Goal: Obtain resource: Download file/media

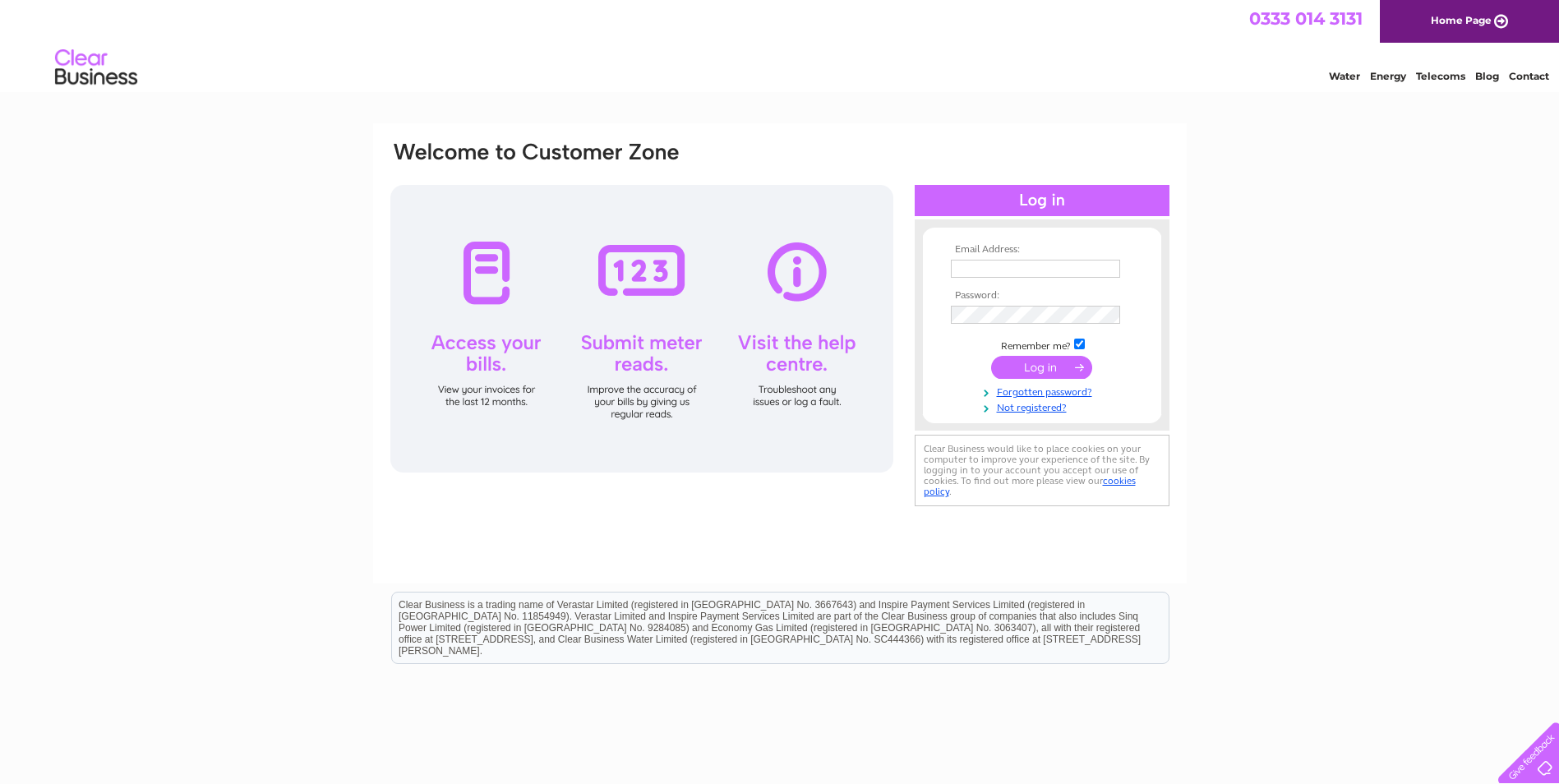
type input "Invoicing@mcgillsbuses.co.uk"
click at [1036, 369] on input "submit" at bounding box center [1042, 367] width 101 height 23
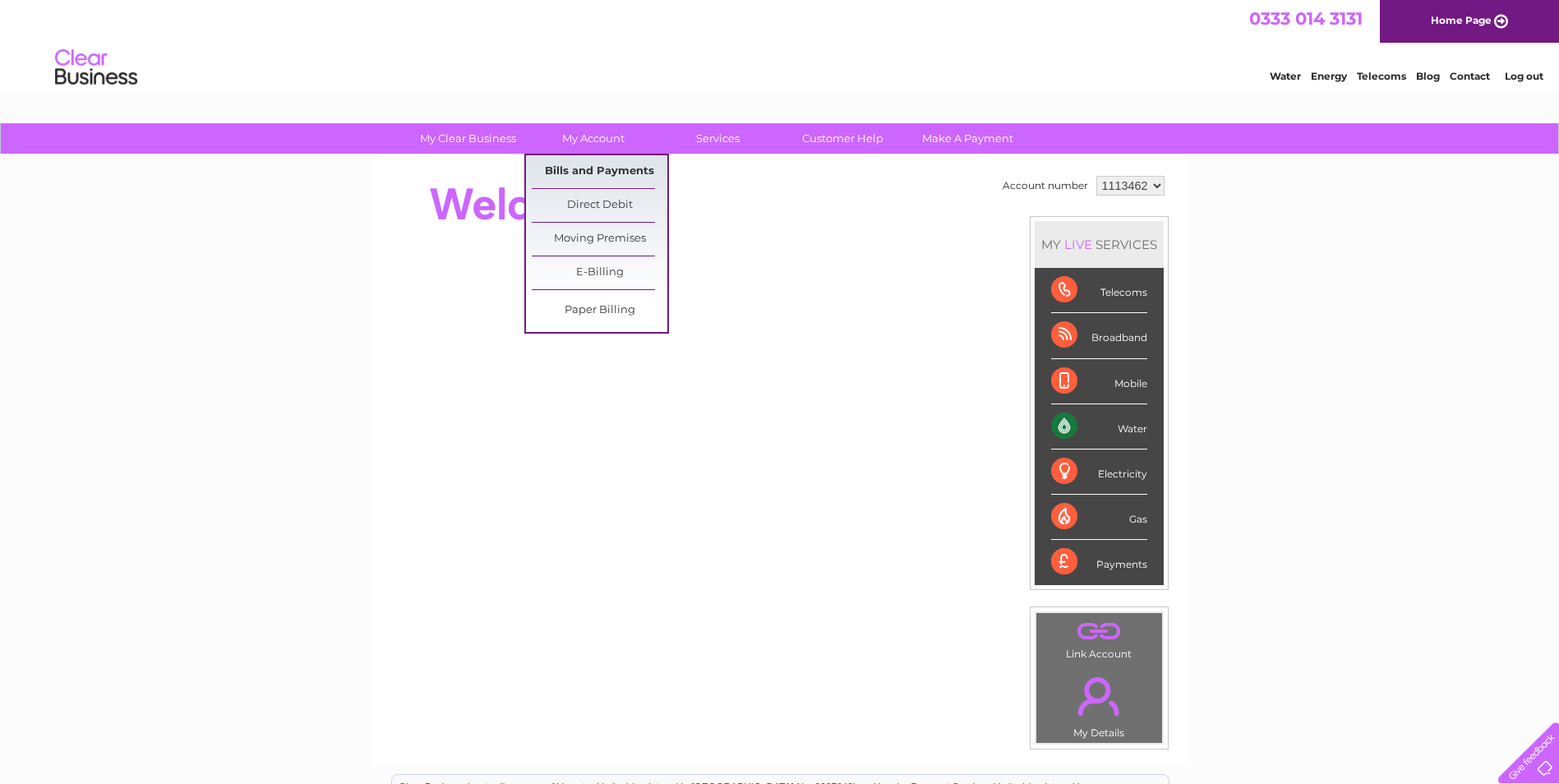
click at [575, 169] on link "Bills and Payments" at bounding box center [599, 171] width 135 height 33
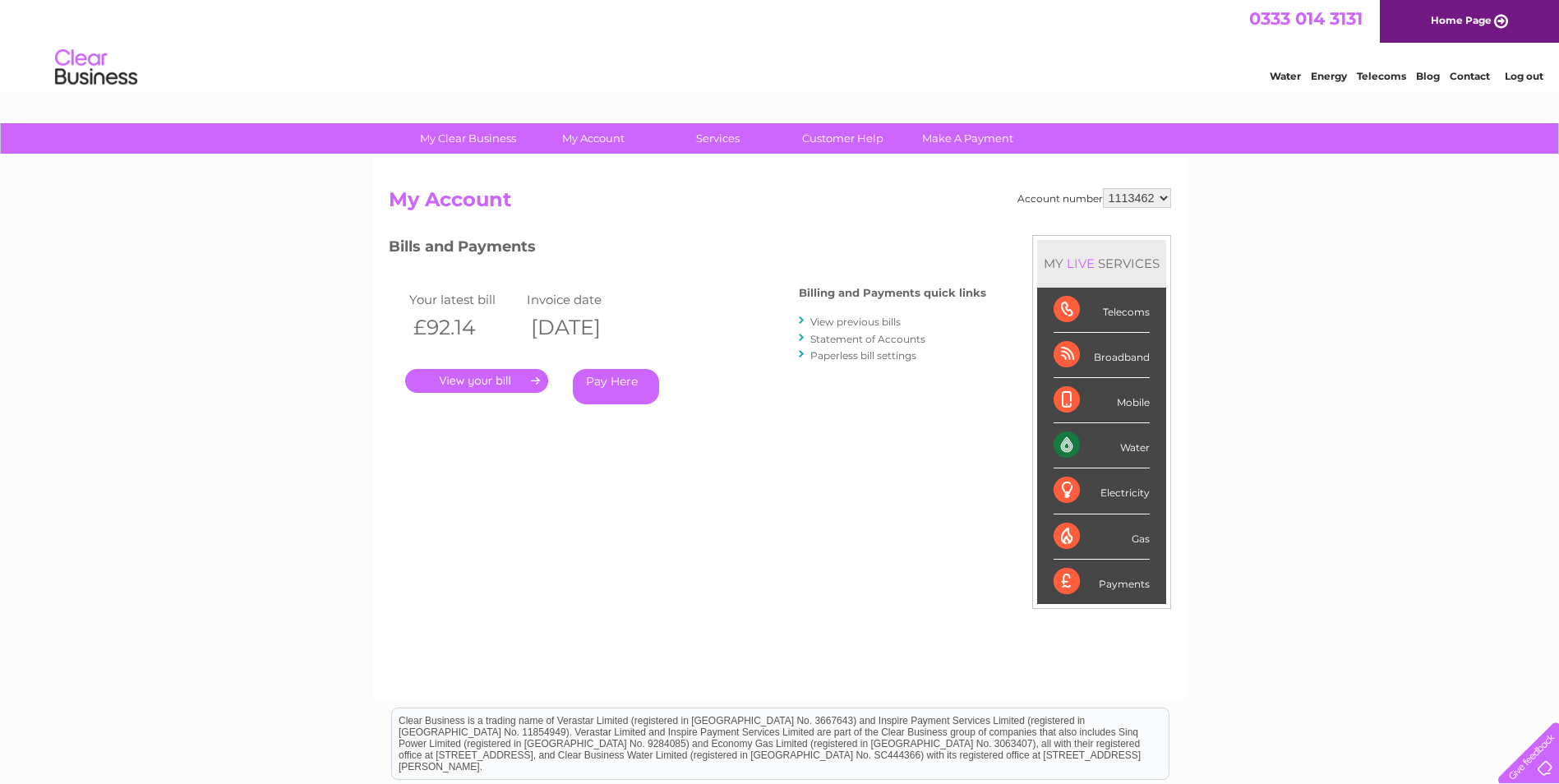
click at [474, 383] on link "." at bounding box center [477, 381] width 143 height 24
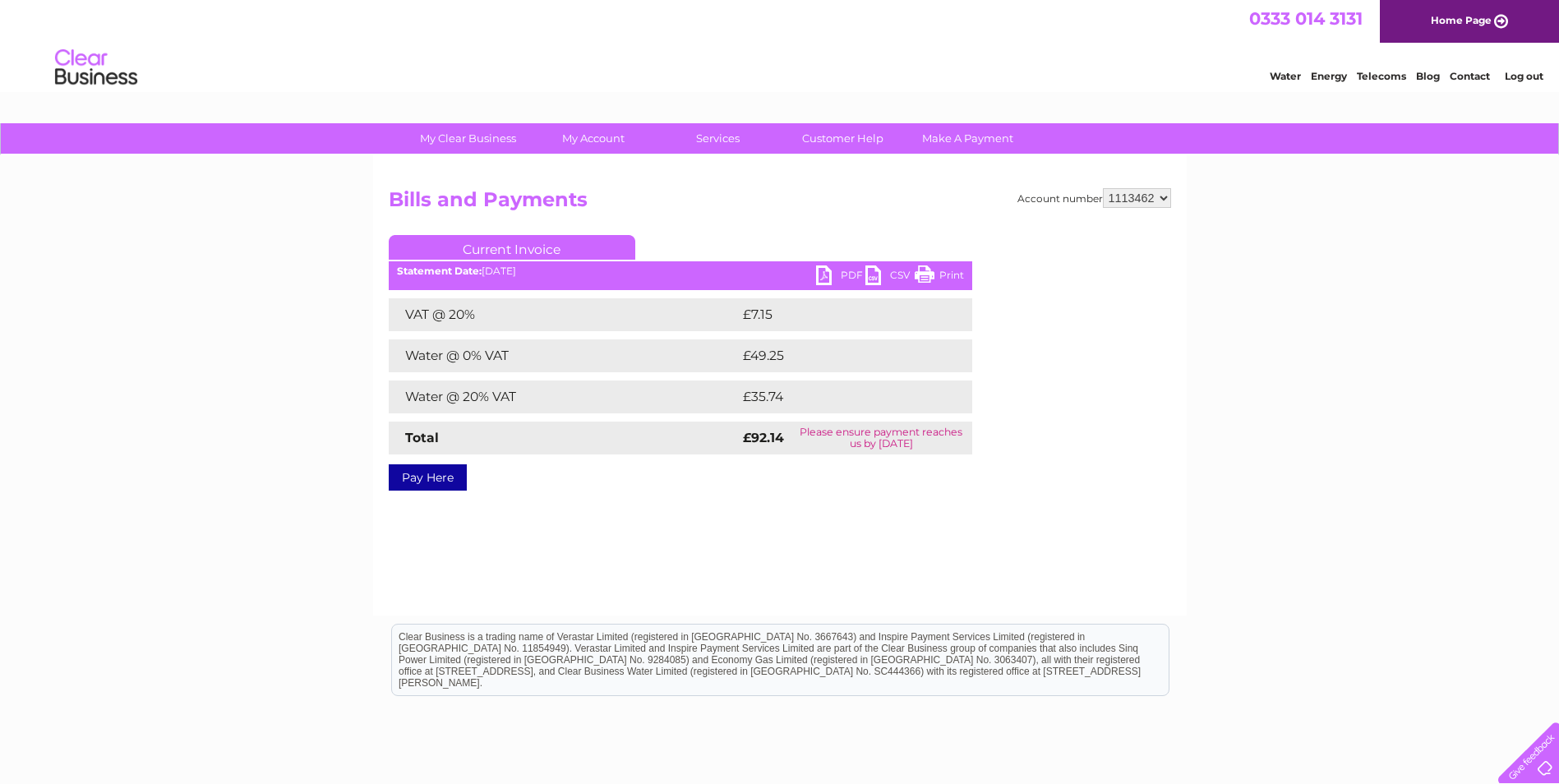
click at [821, 273] on link "PDF" at bounding box center [841, 277] width 49 height 24
